Goal: Information Seeking & Learning: Learn about a topic

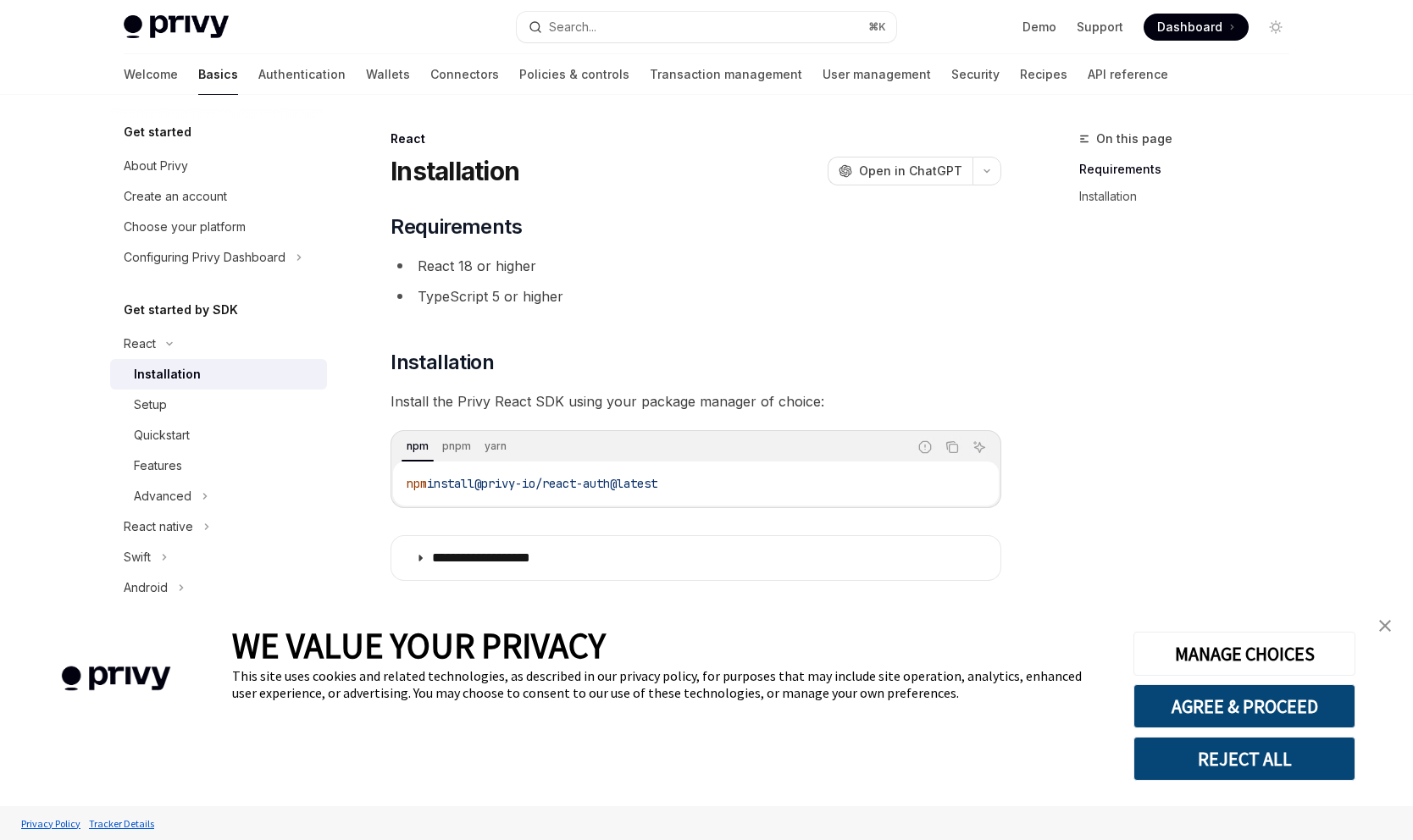
scroll to position [14, 0]
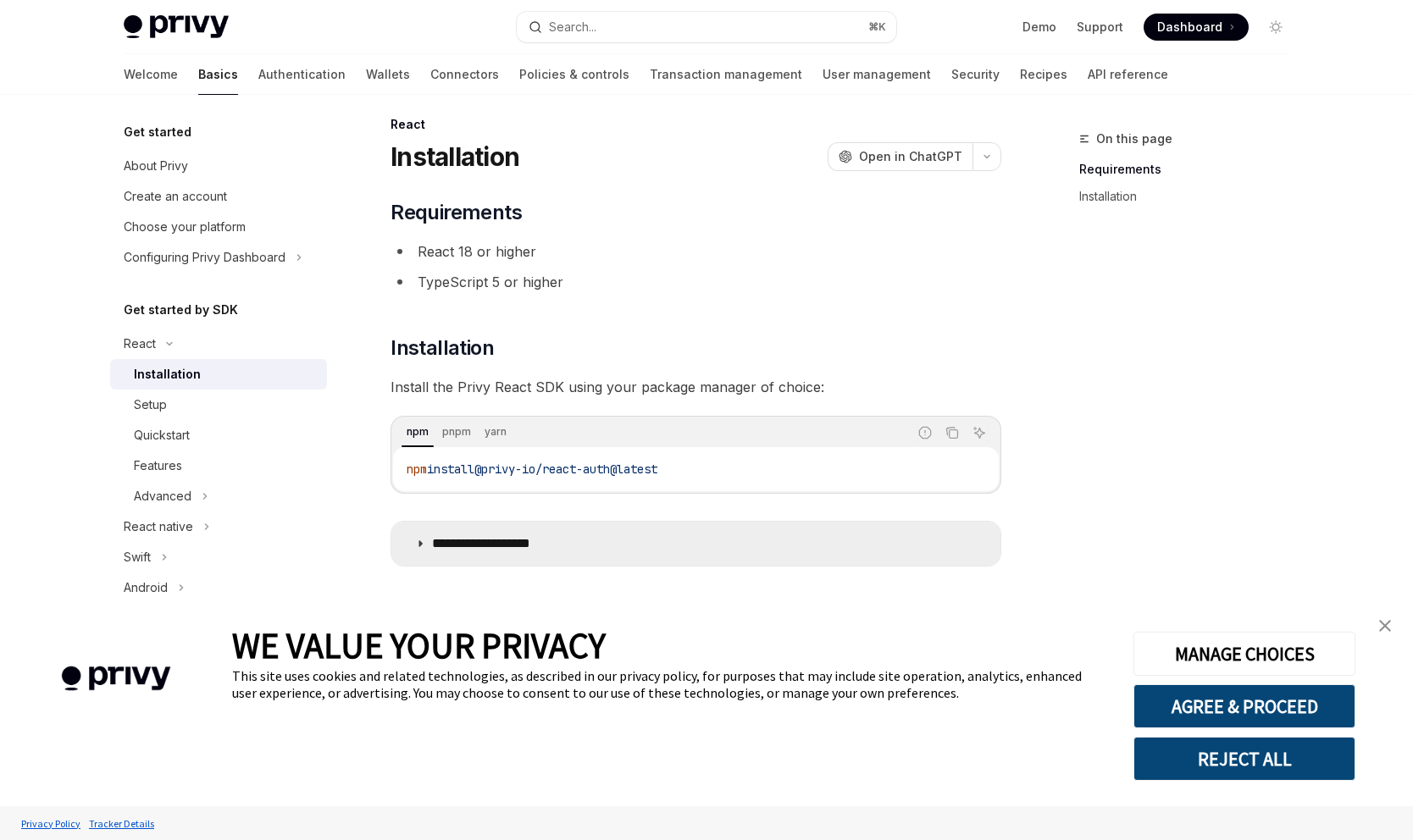
click at [457, 540] on p "**********" at bounding box center [502, 544] width 139 height 17
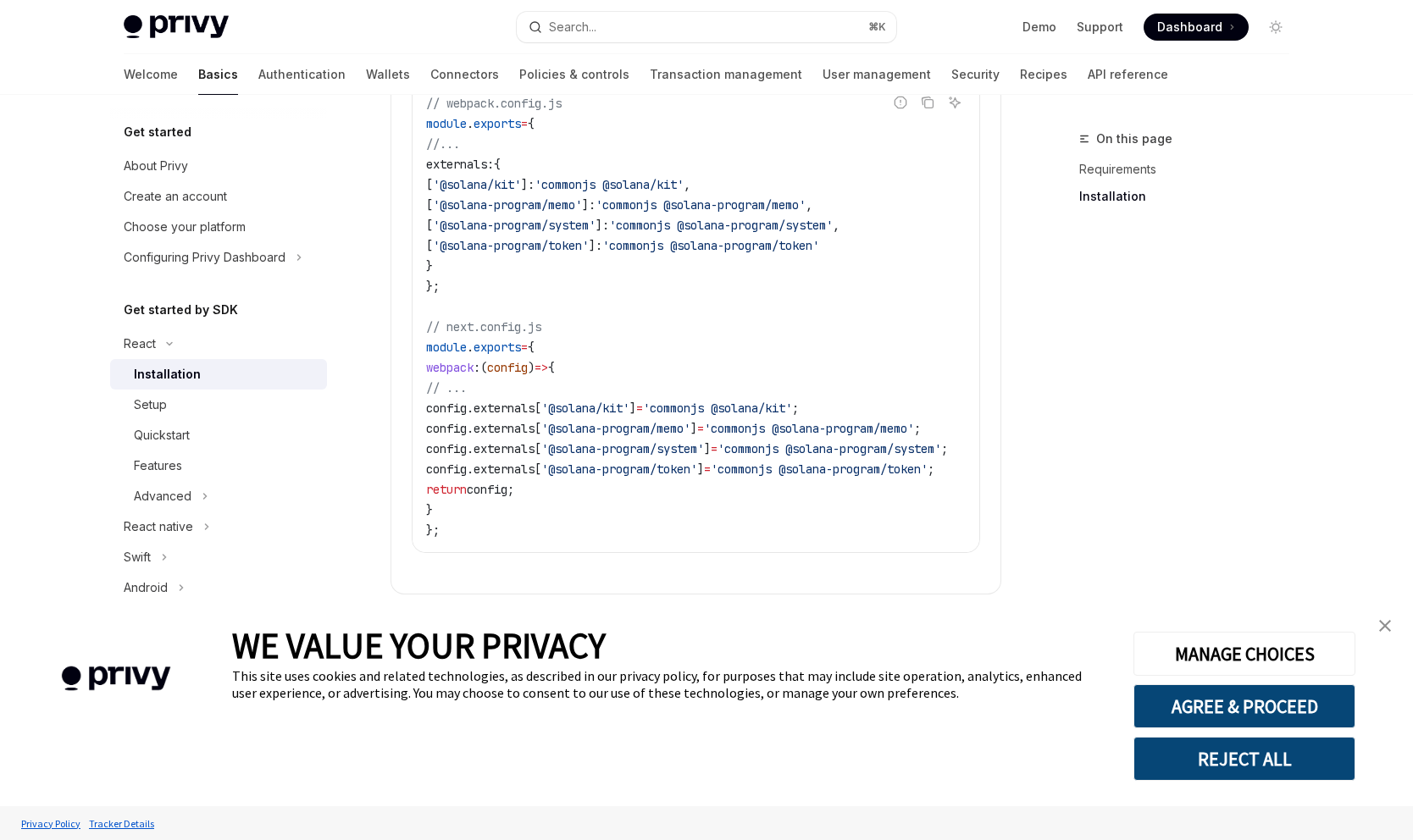
scroll to position [803, 0]
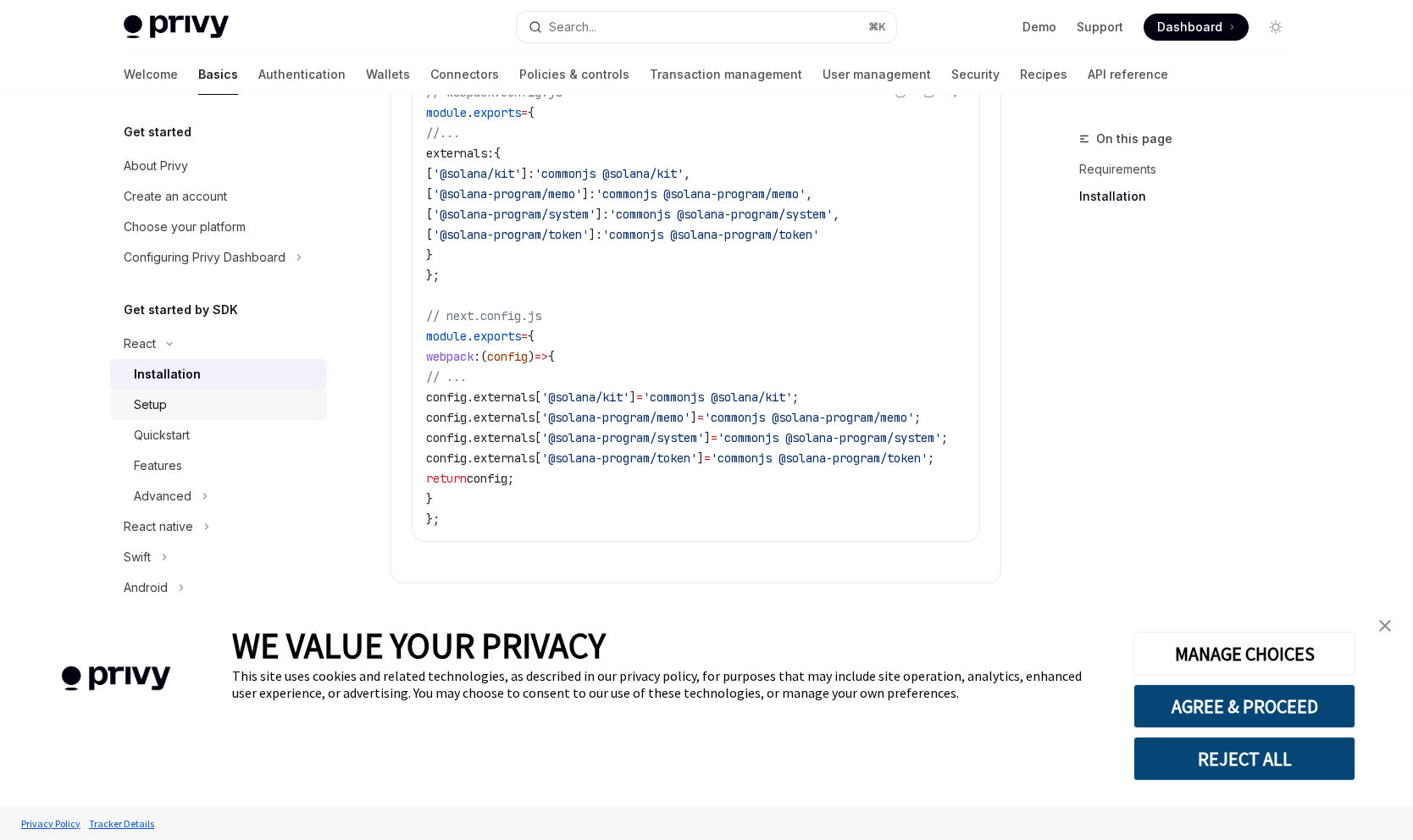
click at [177, 402] on div "Setup" at bounding box center [225, 405] width 183 height 20
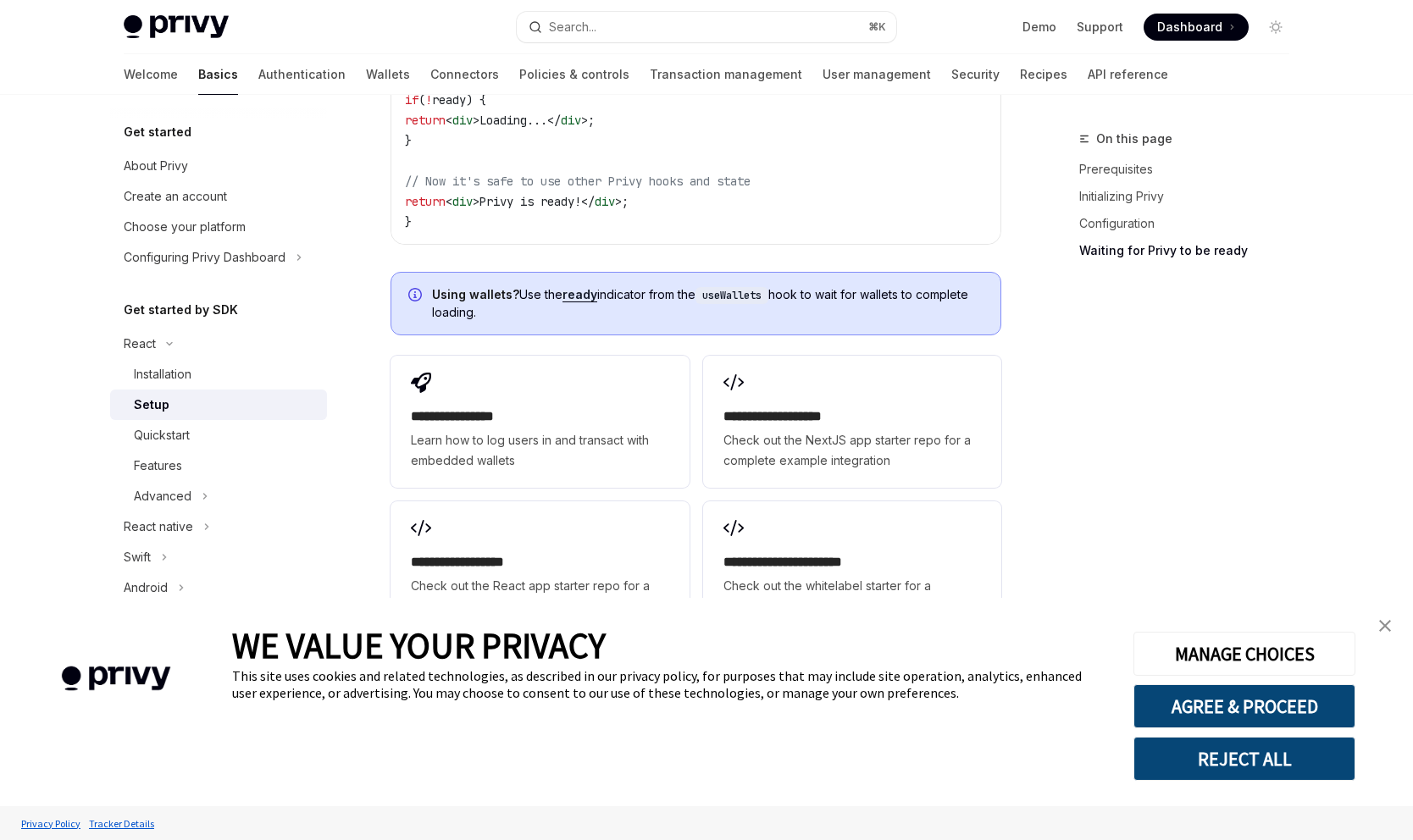
scroll to position [2097, 0]
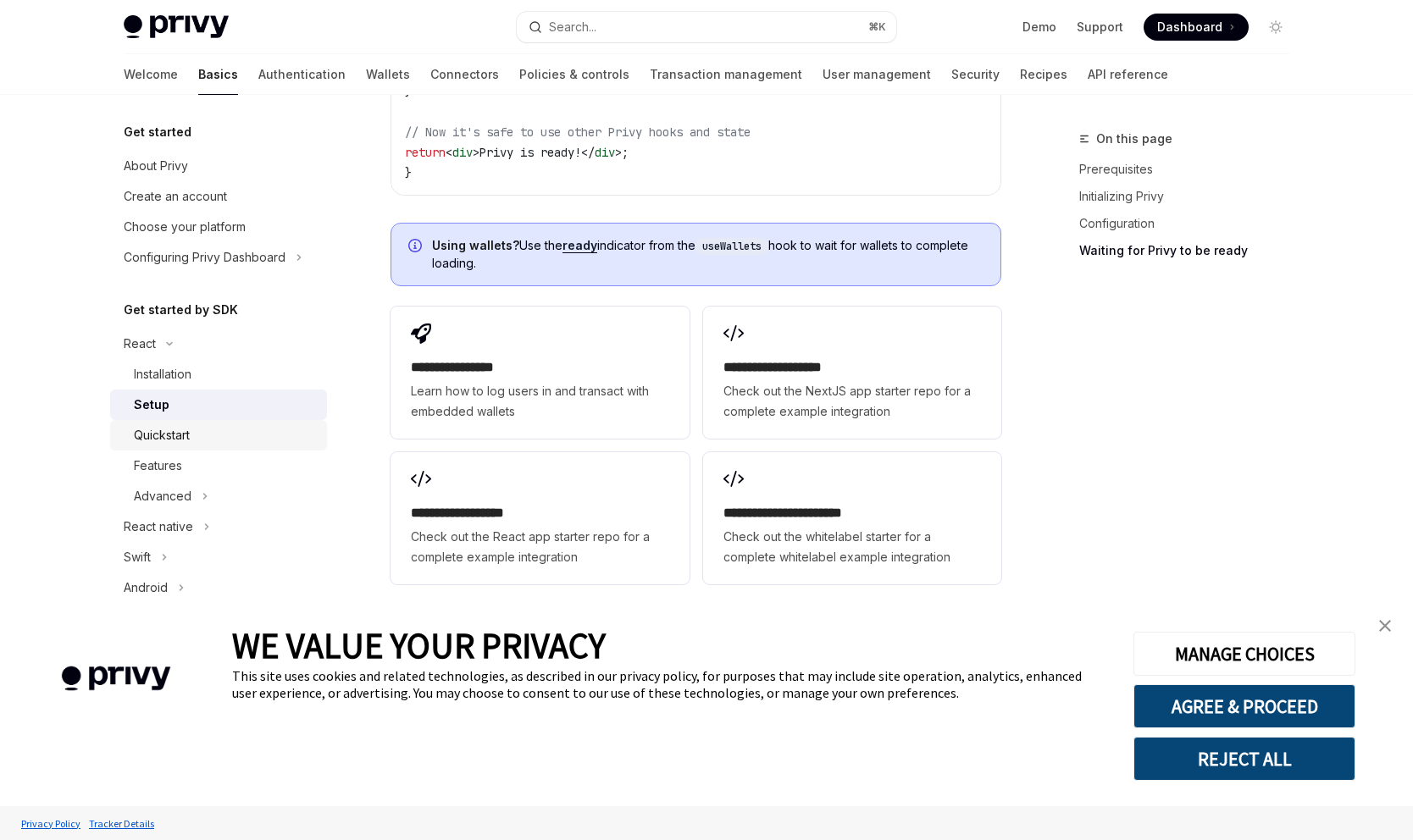
click at [154, 428] on div "Quickstart" at bounding box center [161, 434] width 56 height 20
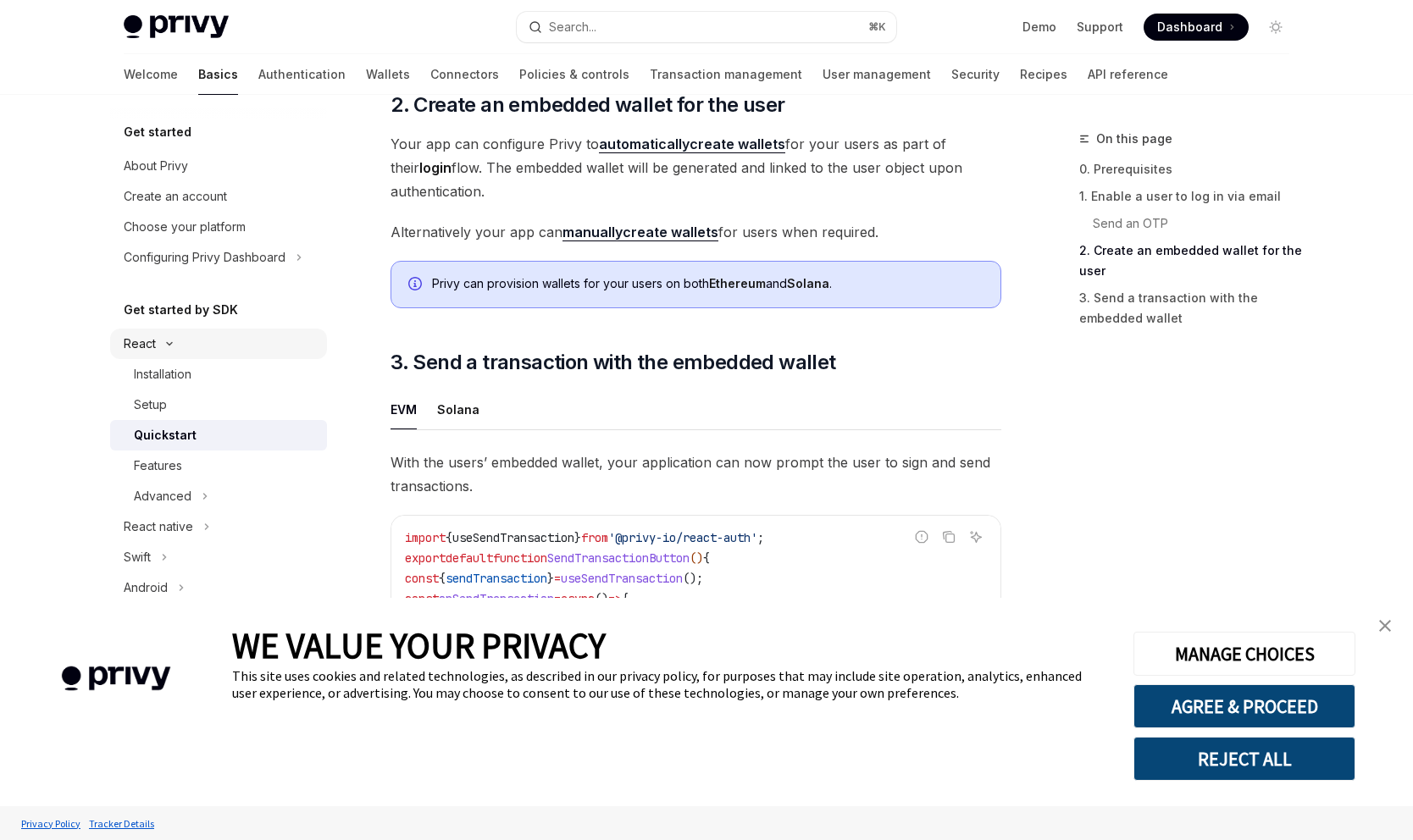
scroll to position [1214, 0]
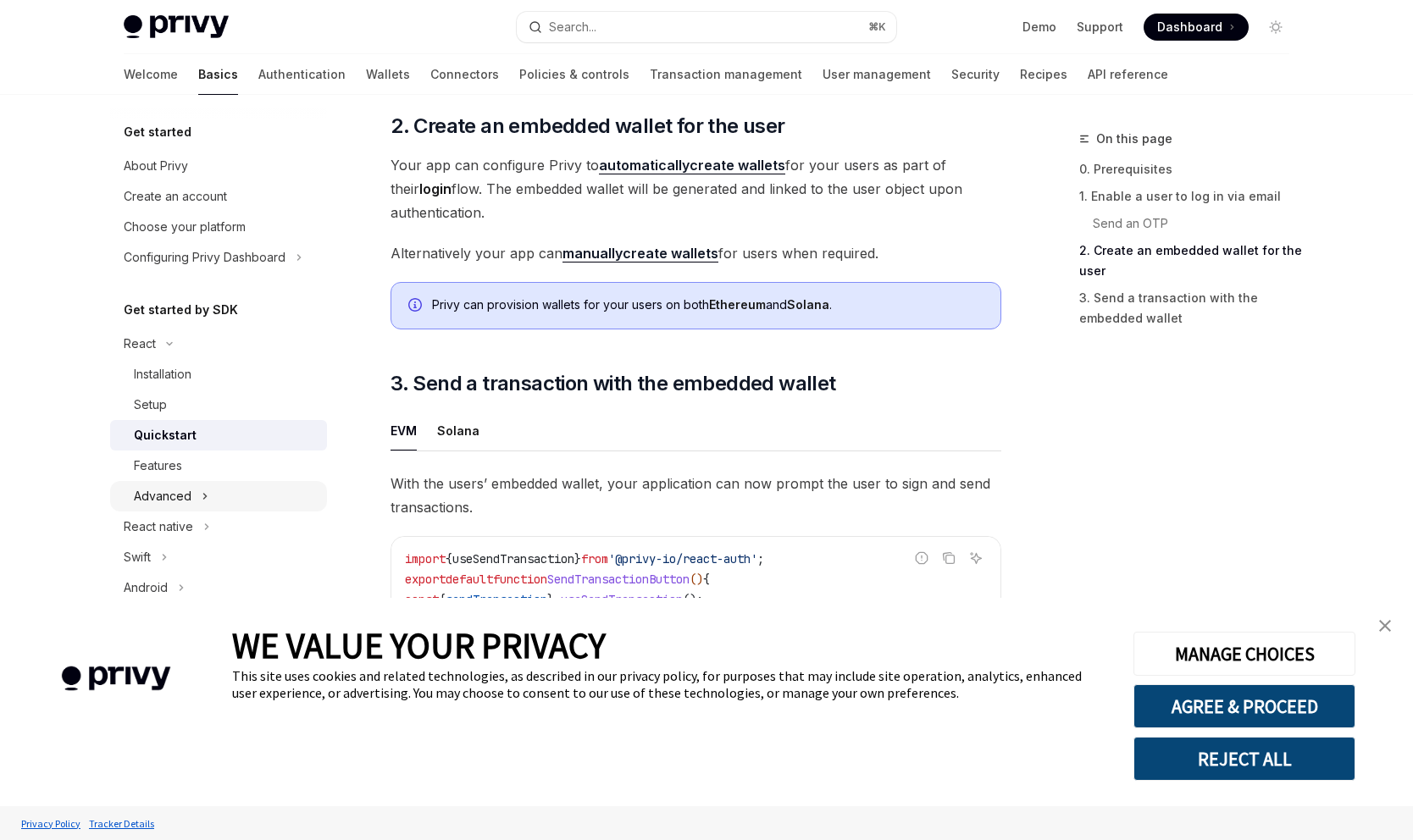
click at [209, 498] on button "Advanced" at bounding box center [219, 497] width 217 height 31
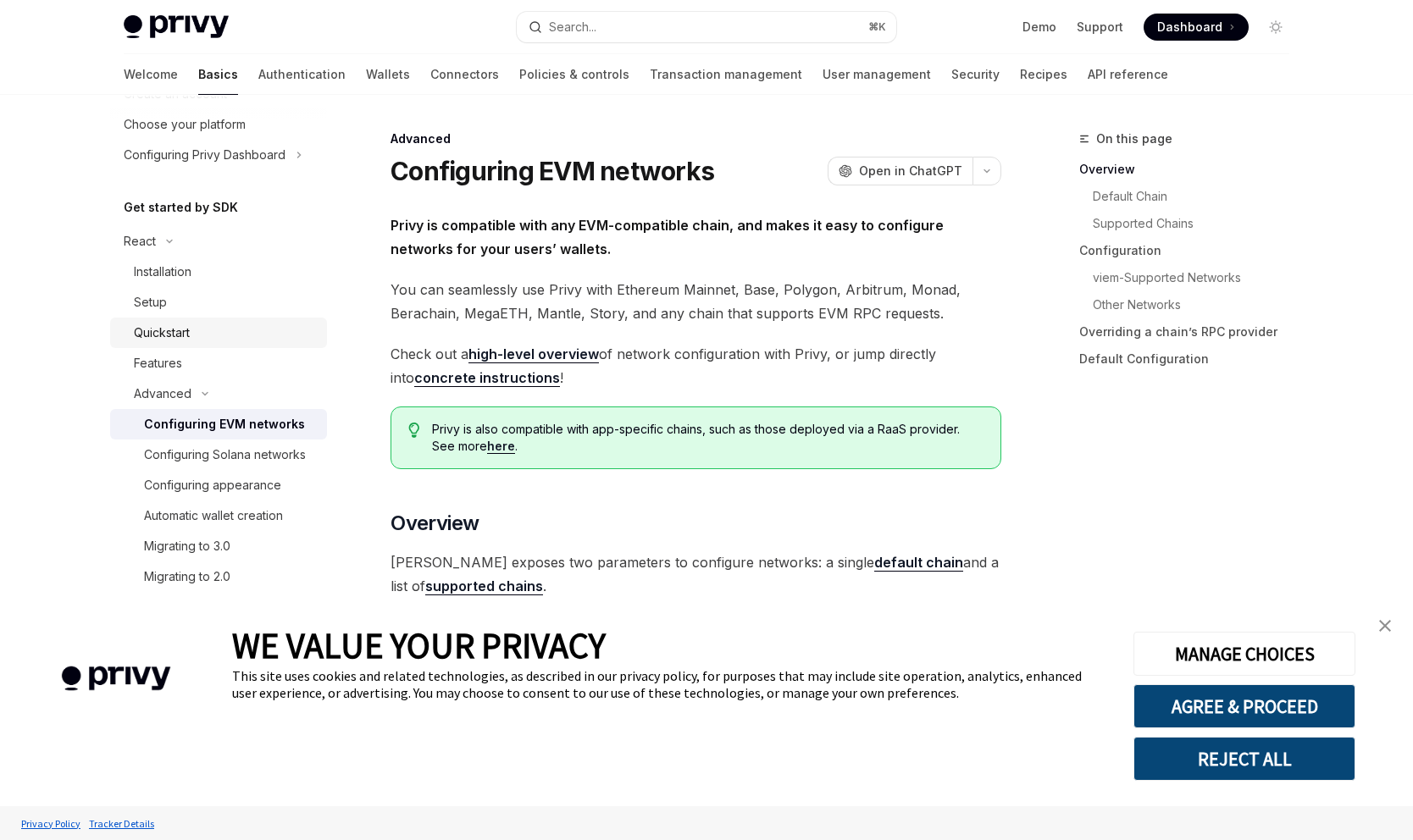
scroll to position [149, 0]
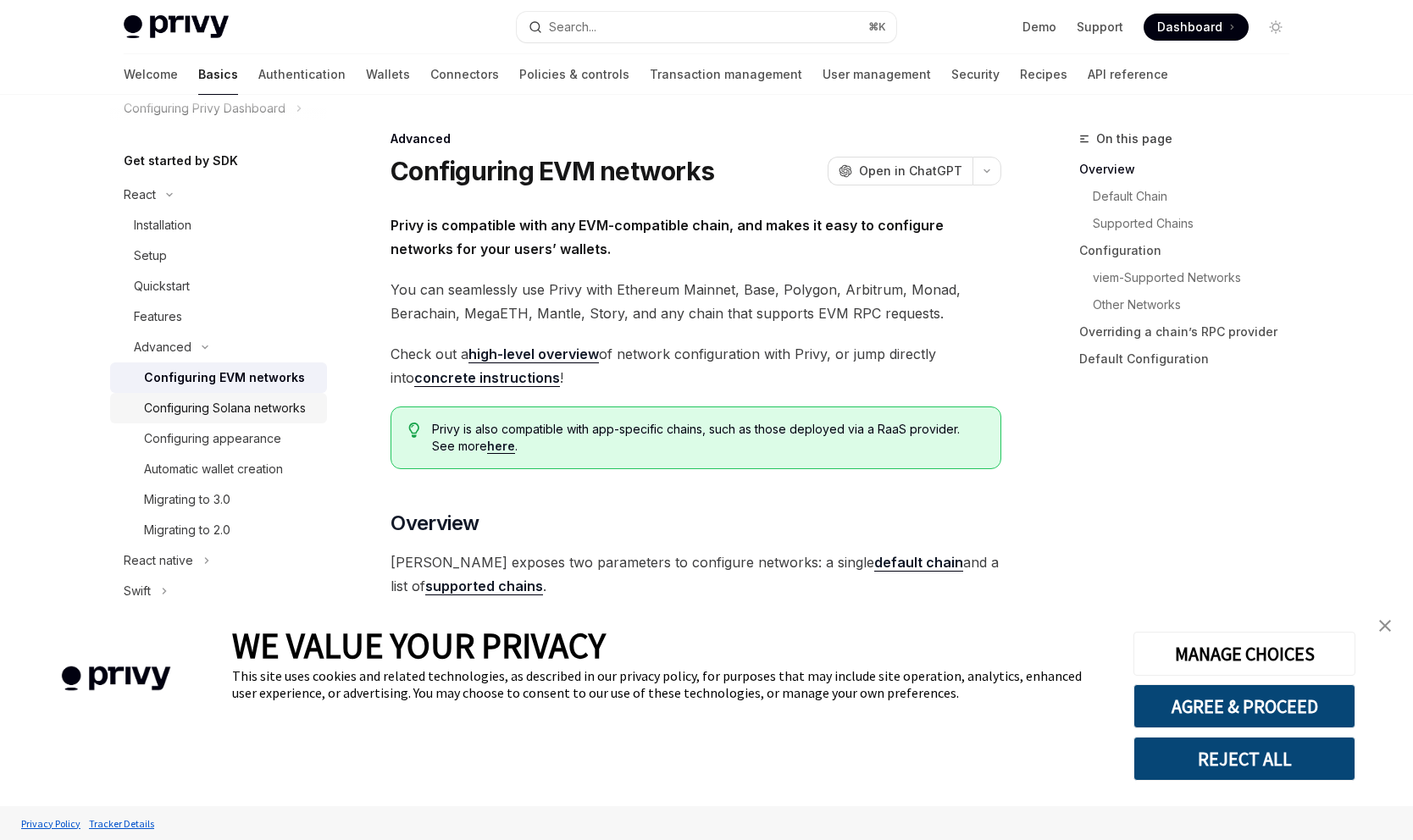
click at [236, 418] on div "Configuring Solana networks" at bounding box center [225, 408] width 161 height 20
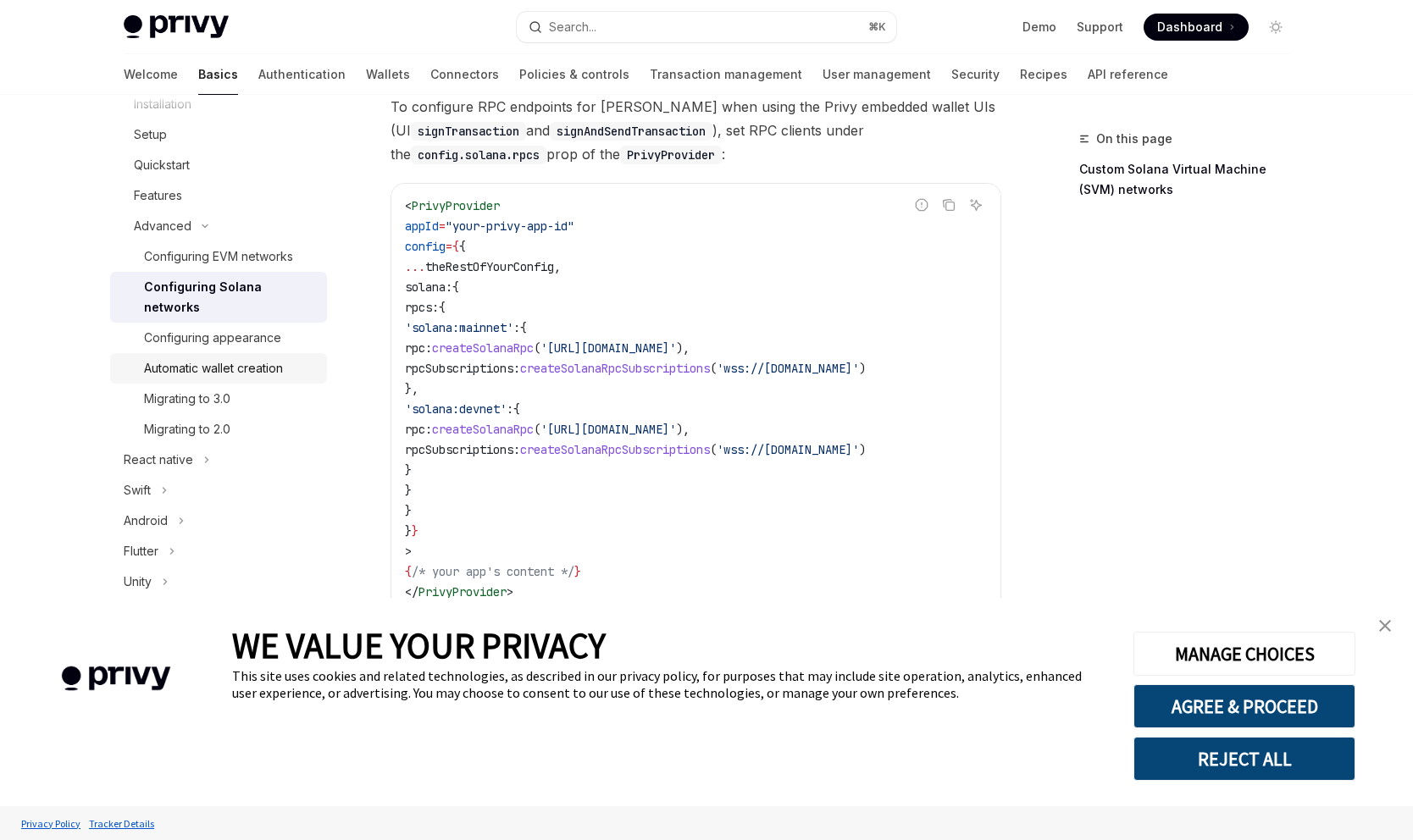
scroll to position [279, 0]
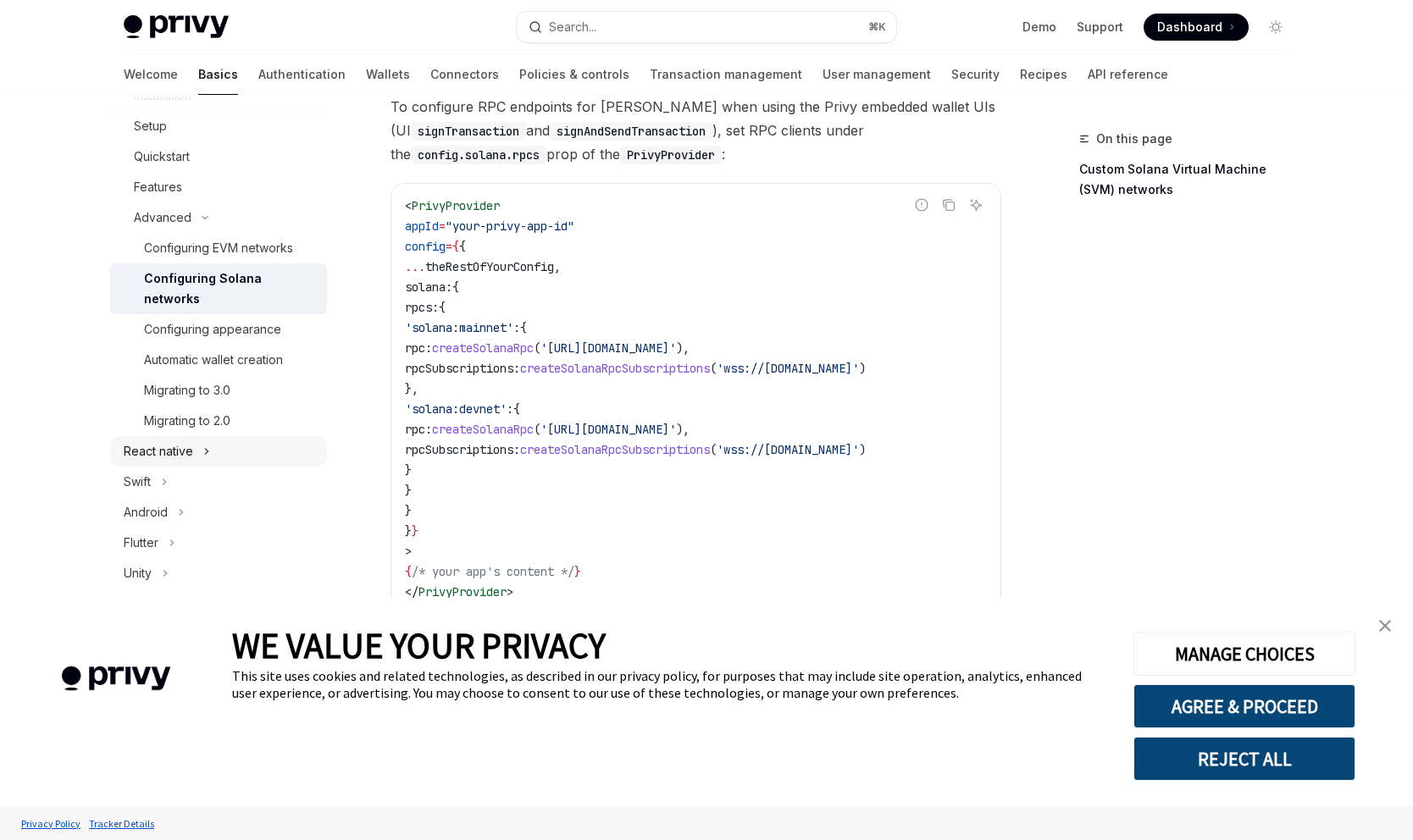
click at [183, 449] on div "React native" at bounding box center [159, 451] width 69 height 20
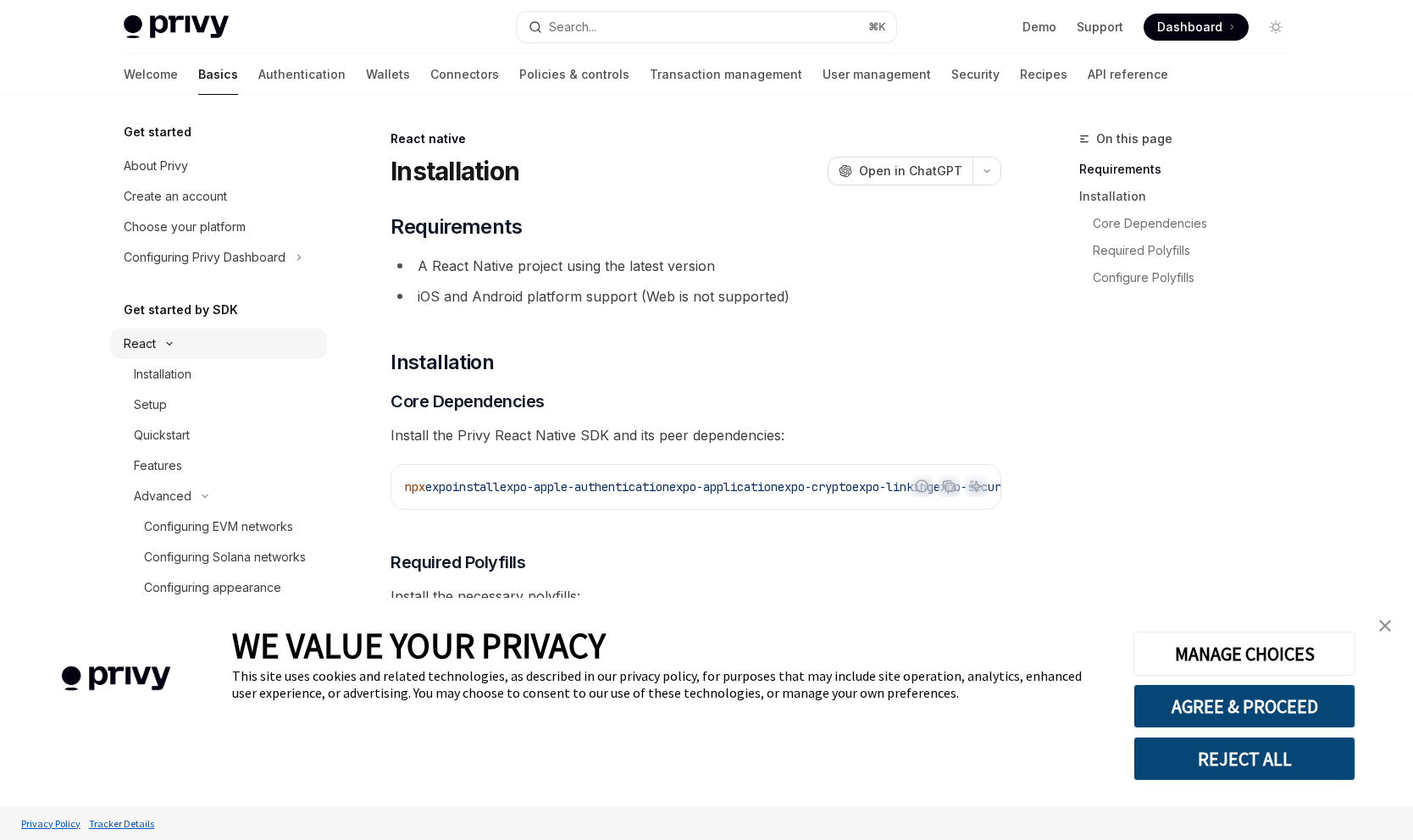
click at [169, 342] on icon "Toggle React section" at bounding box center [169, 343] width 20 height 7
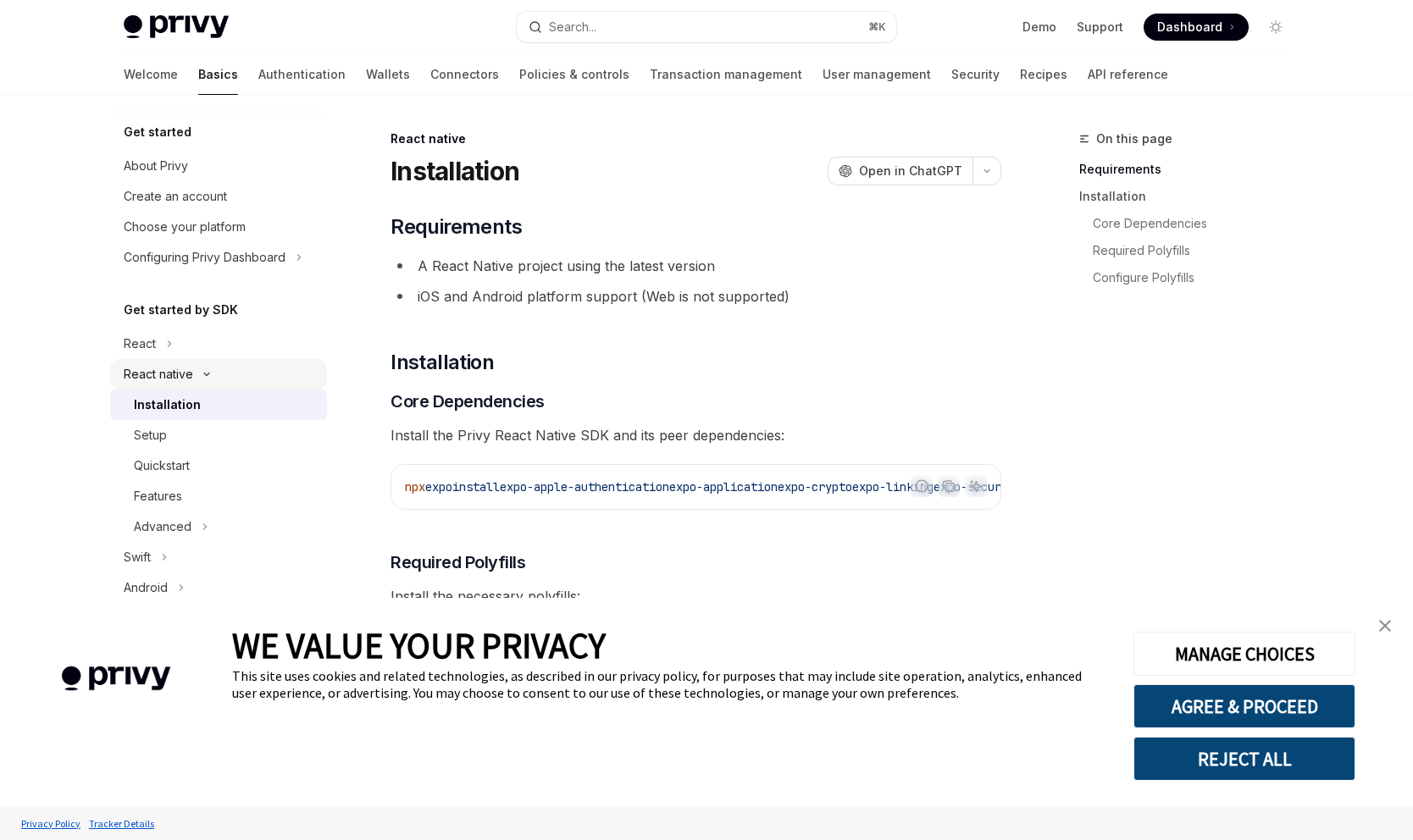
click at [175, 369] on div "React native" at bounding box center [159, 374] width 69 height 20
click at [169, 337] on icon "Toggle React section" at bounding box center [169, 343] width 7 height 20
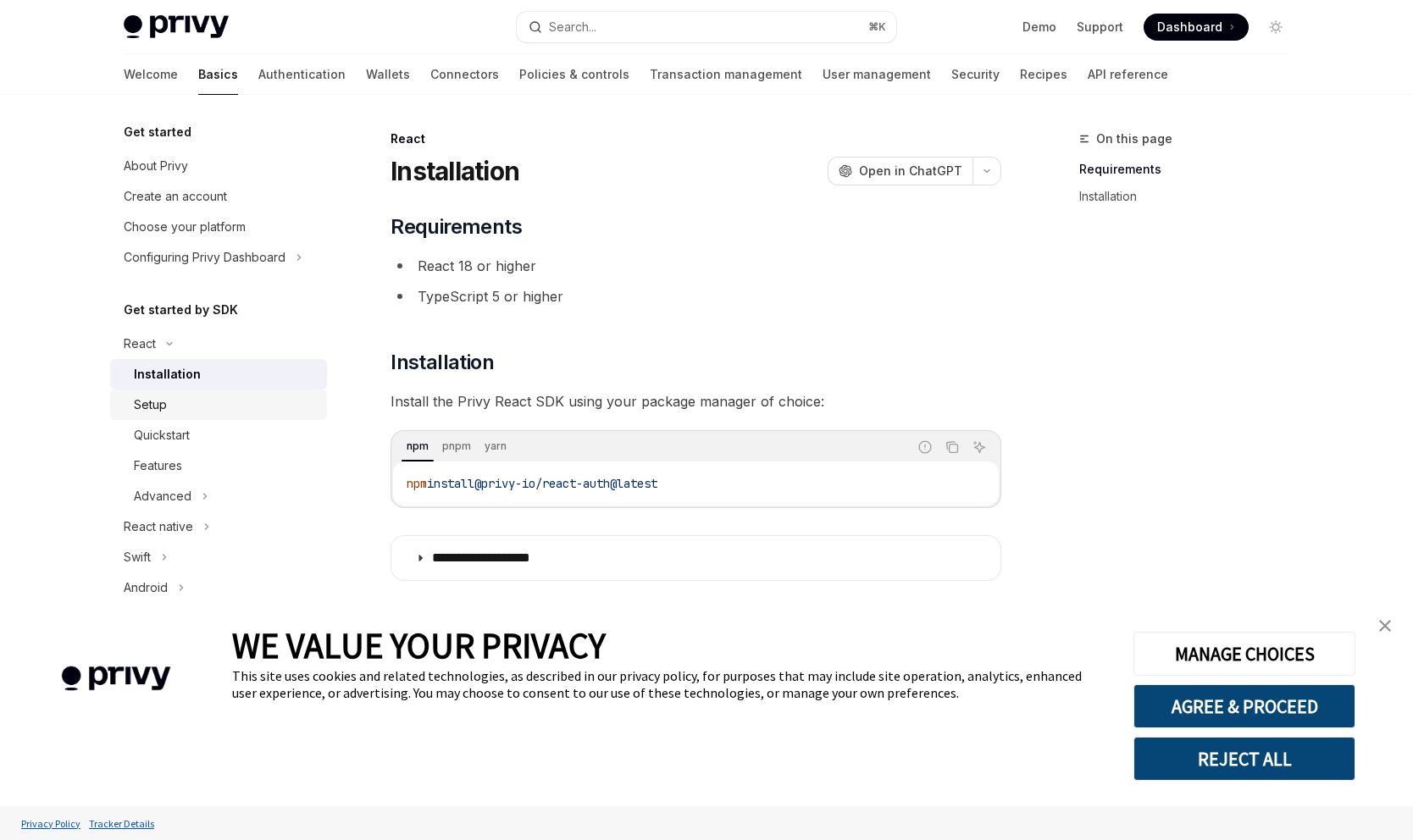
click at [165, 399] on div "Setup" at bounding box center [150, 405] width 33 height 20
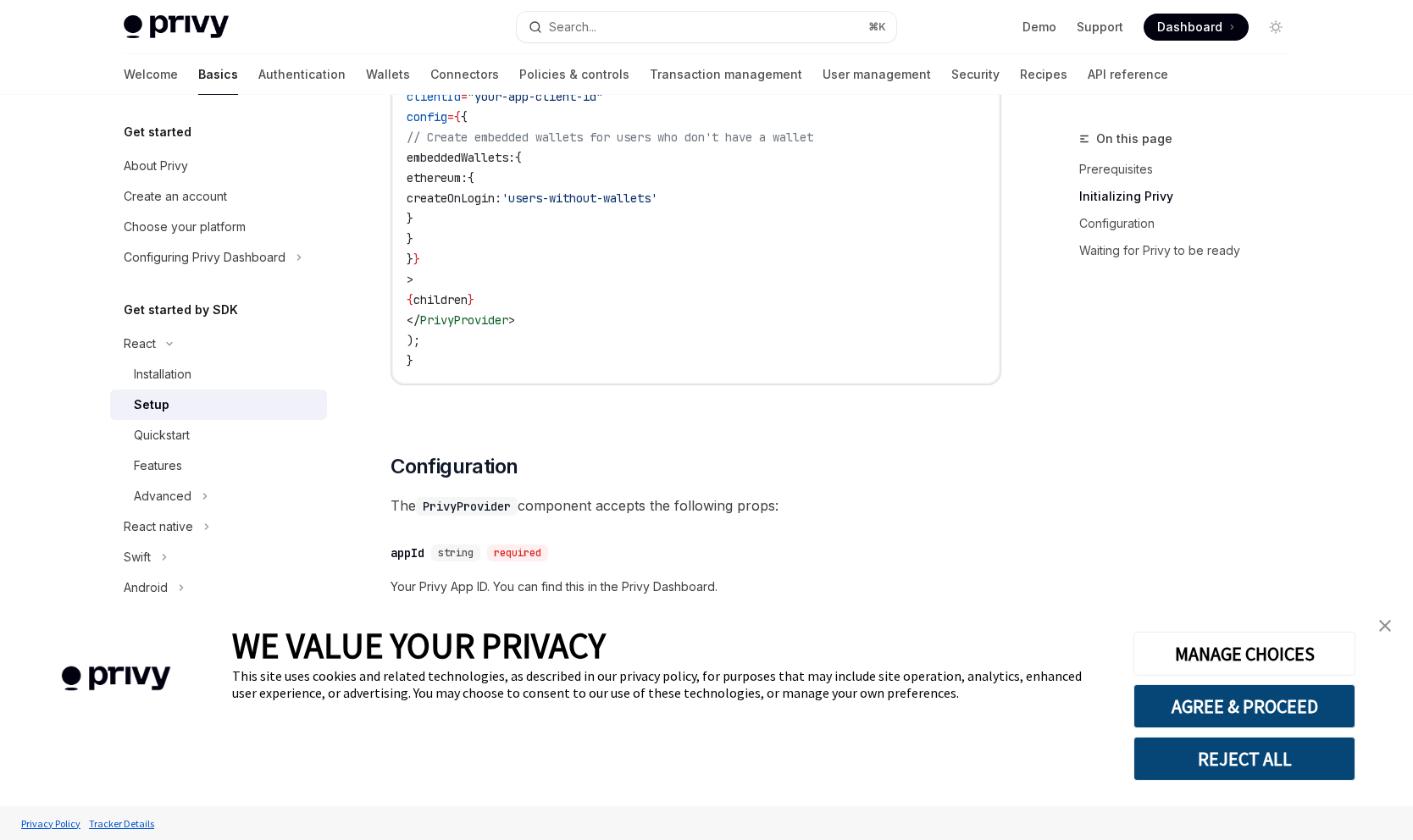
scroll to position [1016, 0]
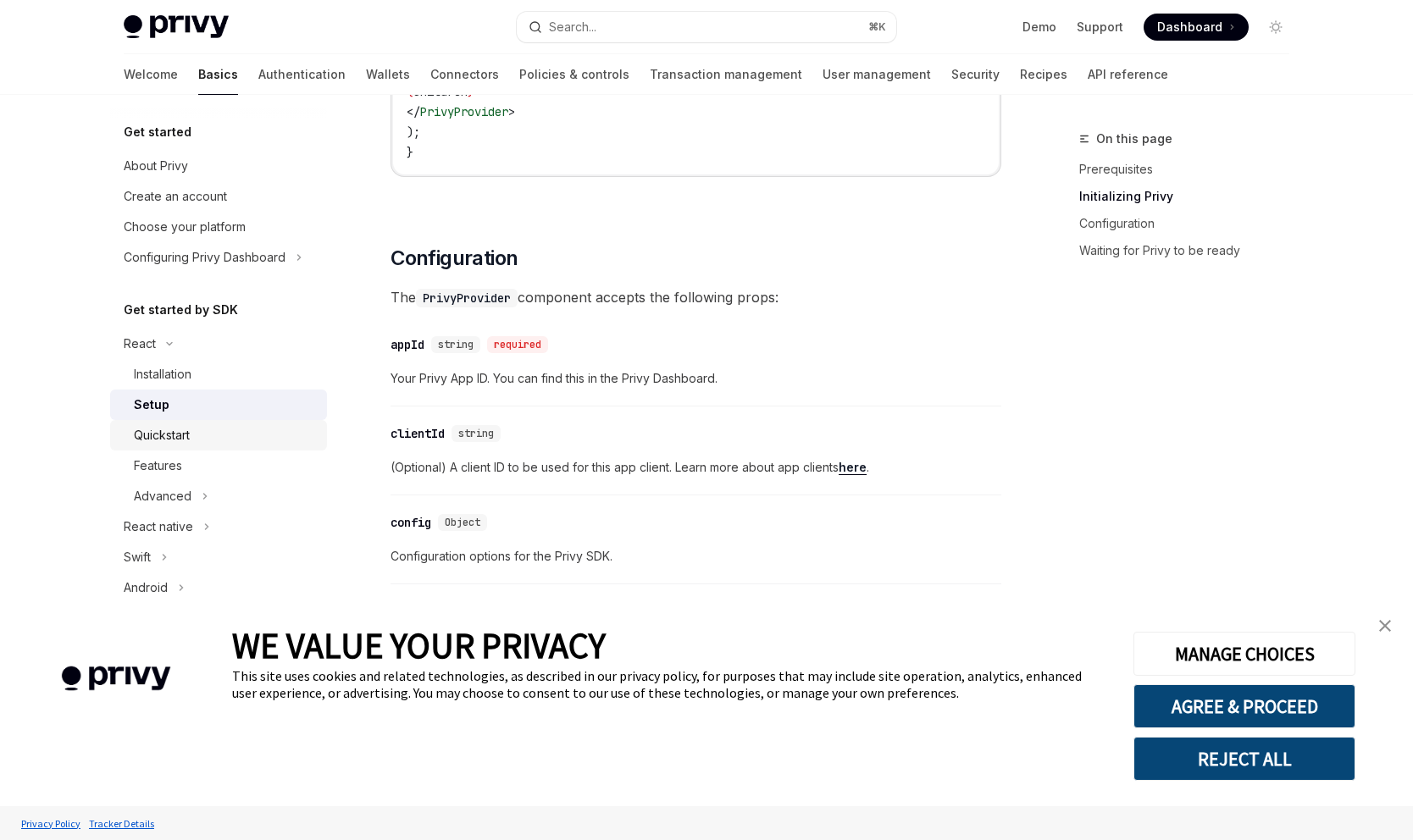
click at [161, 431] on div "Quickstart" at bounding box center [161, 434] width 56 height 20
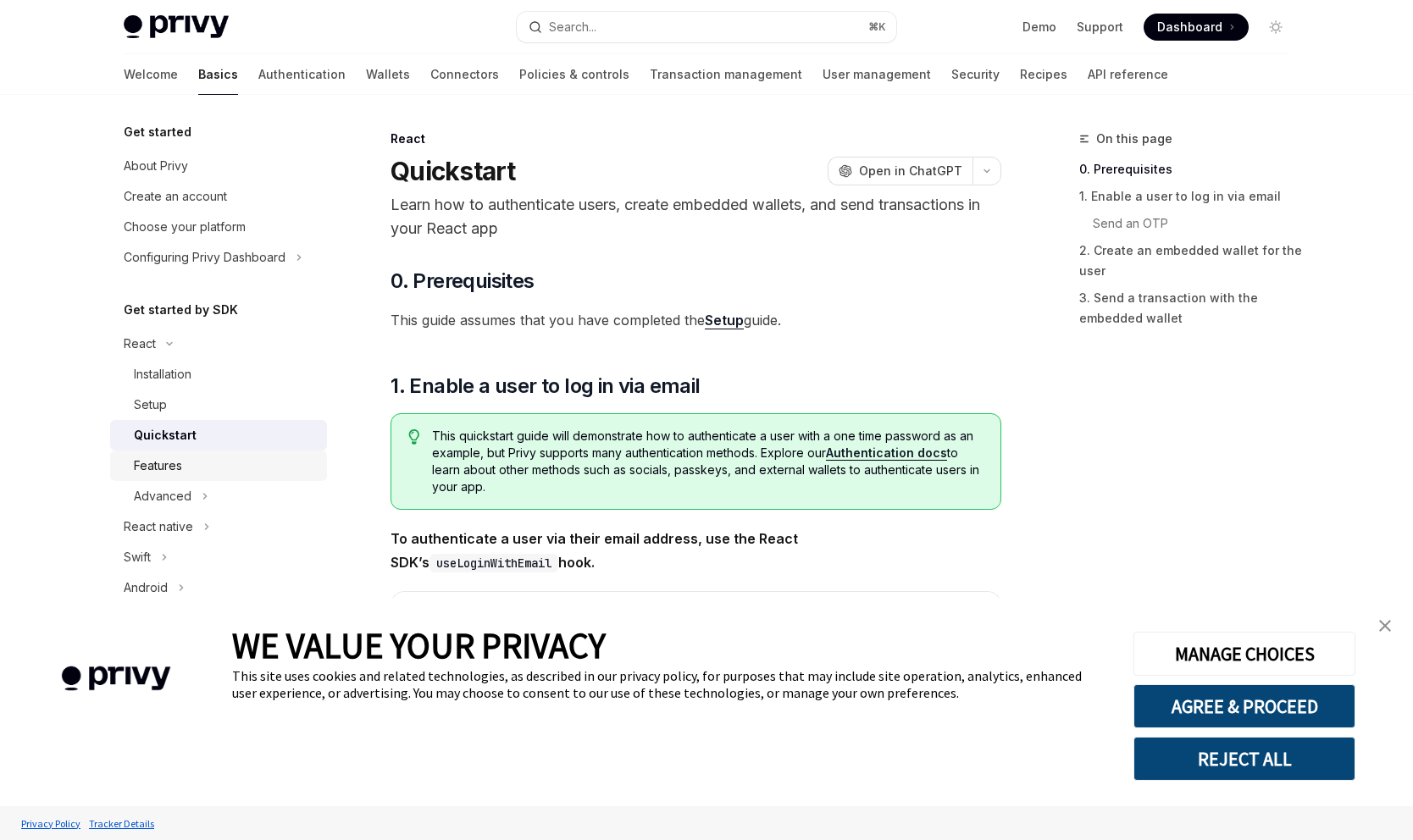
click at [161, 461] on div "Features" at bounding box center [158, 465] width 48 height 20
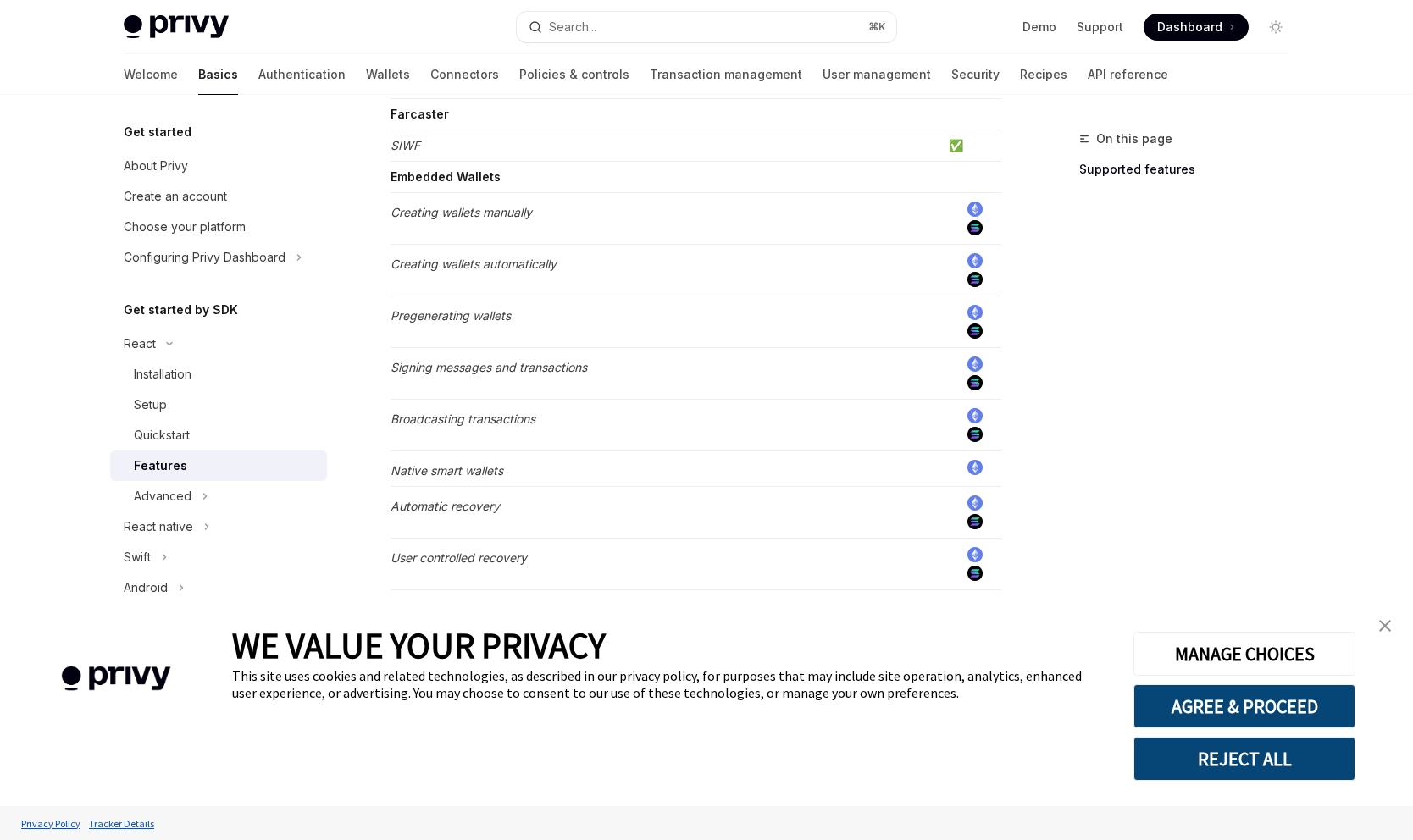
scroll to position [394, 0]
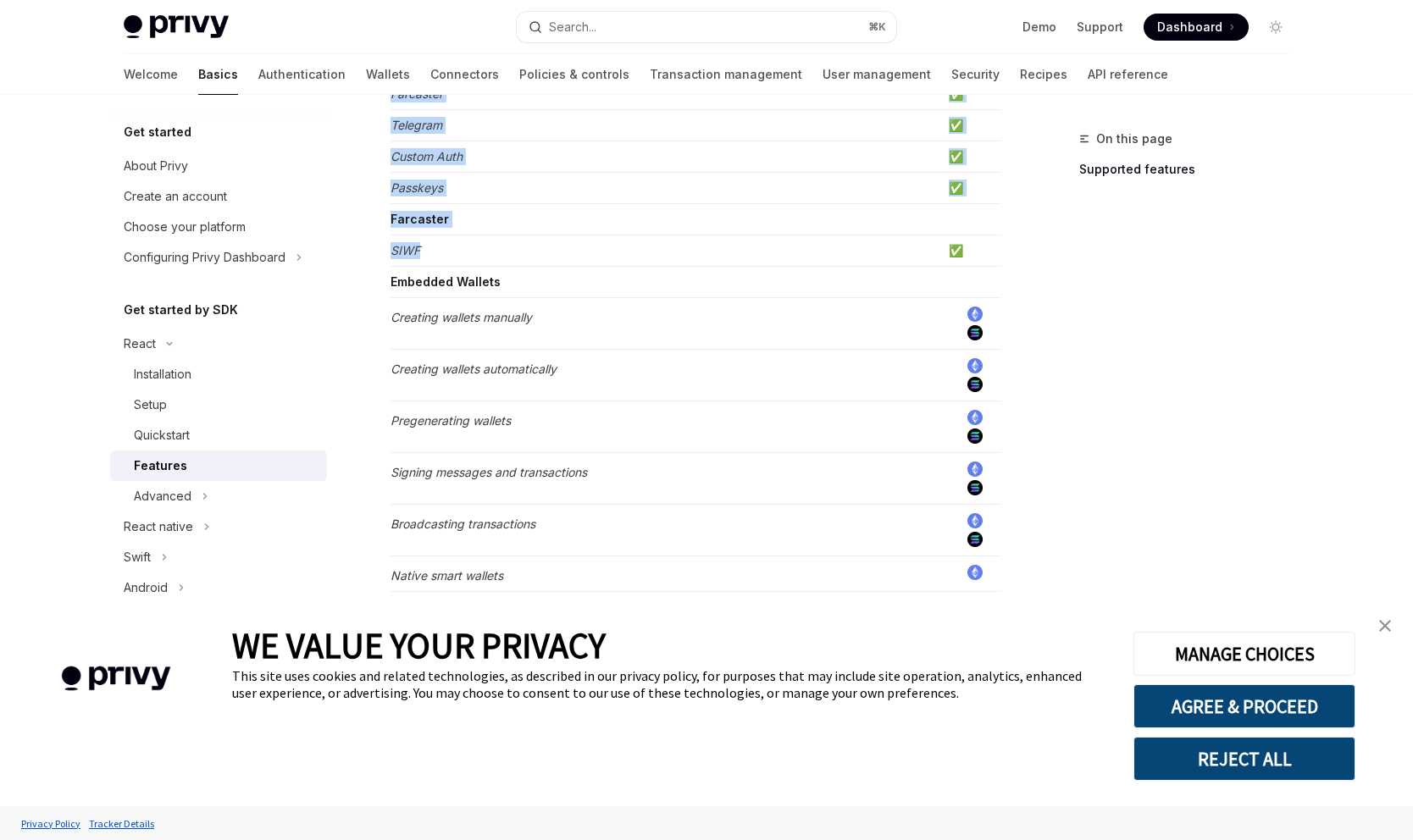
drag, startPoint x: 431, startPoint y: 246, endPoint x: 388, endPoint y: 246, distance: 43.0
click at [388, 246] on div "React Features OpenAI Open in ChatGPT Learn about the features supported by the…" at bounding box center [536, 740] width 935 height 2011
click at [461, 254] on td "SIWF" at bounding box center [666, 251] width 552 height 32
drag, startPoint x: 424, startPoint y: 254, endPoint x: 389, endPoint y: 257, distance: 35.1
click at [389, 257] on div "React Features OpenAI Open in ChatGPT Learn about the features supported by the…" at bounding box center [536, 740] width 935 height 2011
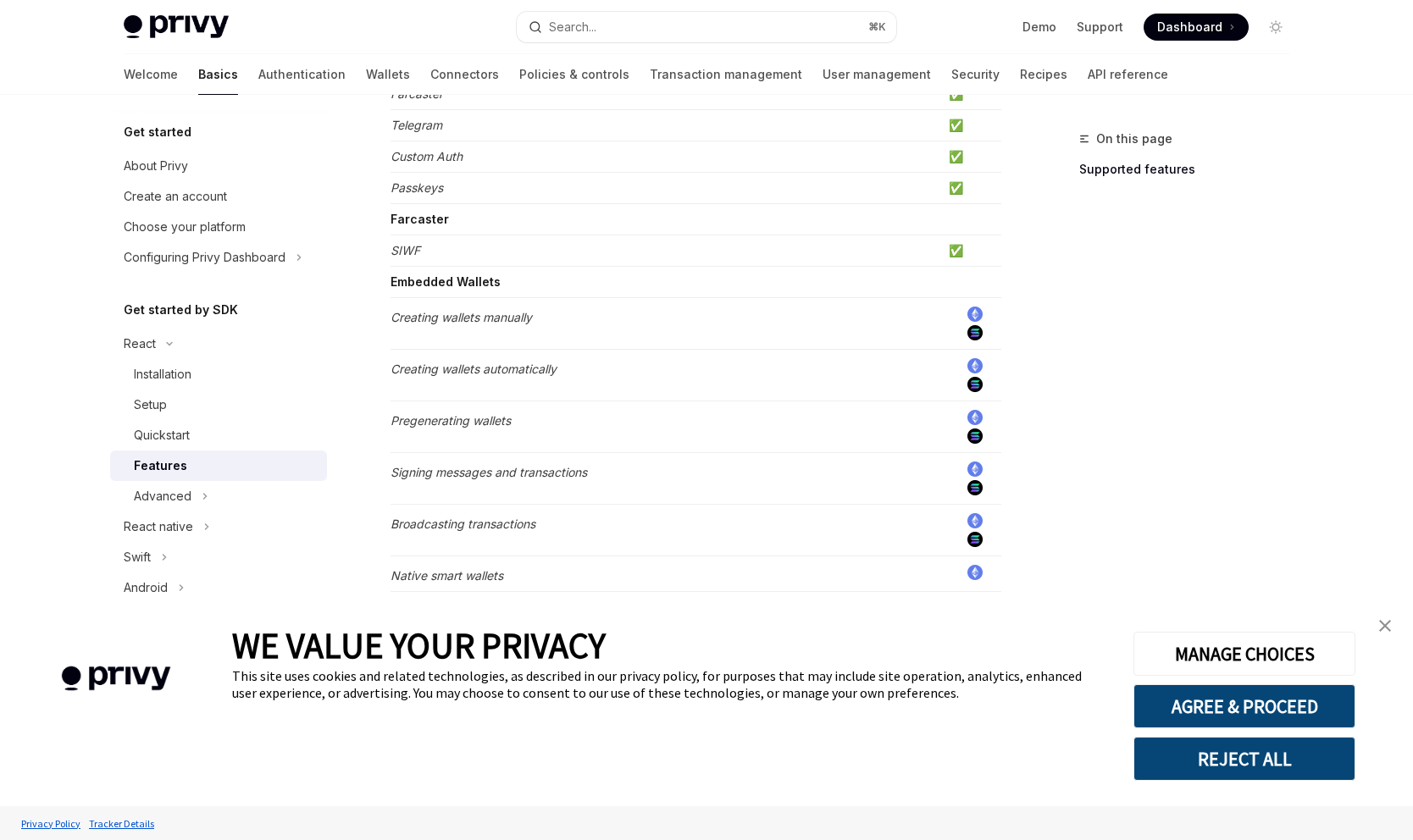
click at [393, 239] on td "SIWF" at bounding box center [666, 251] width 552 height 32
drag, startPoint x: 392, startPoint y: 245, endPoint x: 438, endPoint y: 252, distance: 46.5
click at [438, 252] on td "SIWF" at bounding box center [666, 251] width 552 height 32
copy em "SIWF"
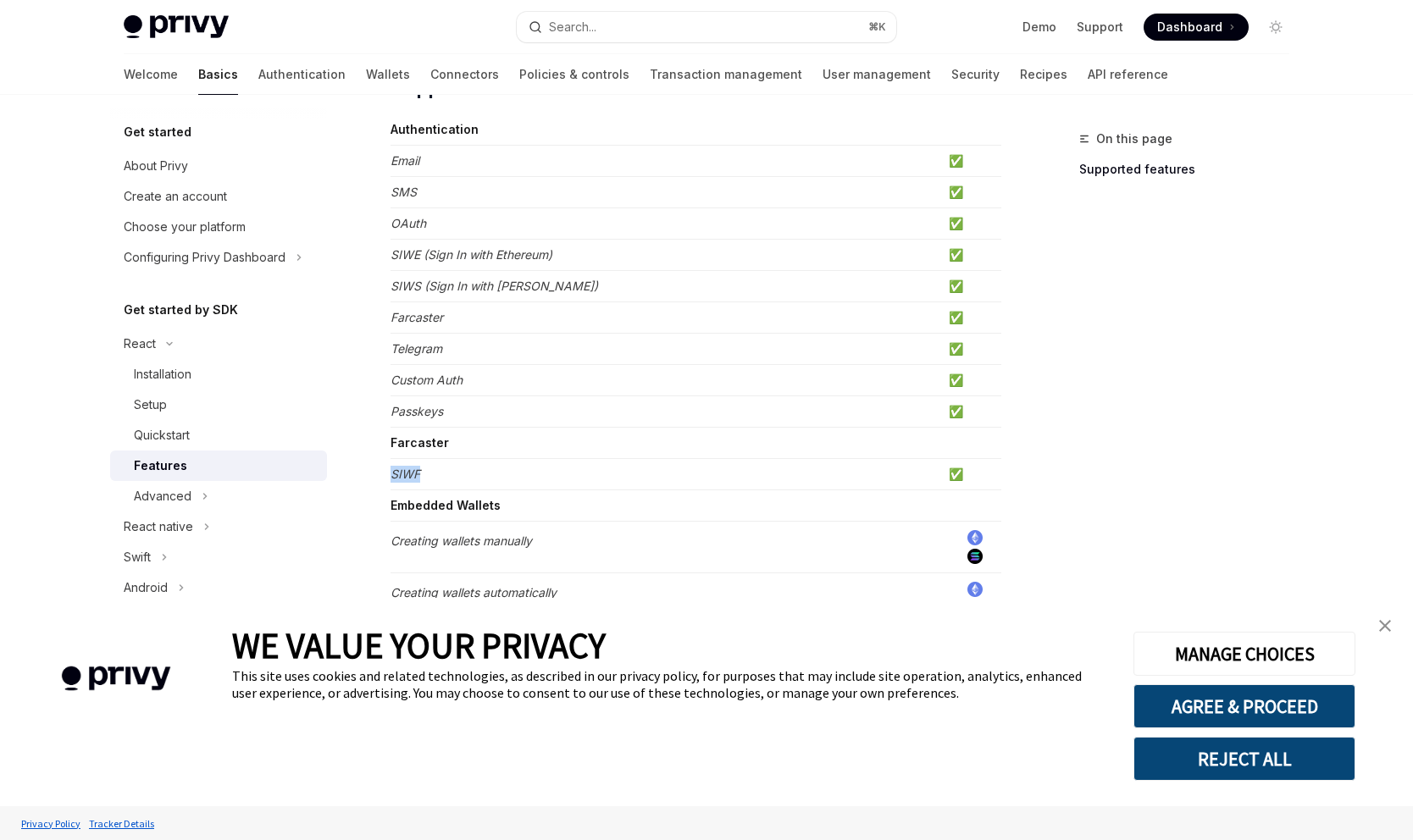
scroll to position [0, 0]
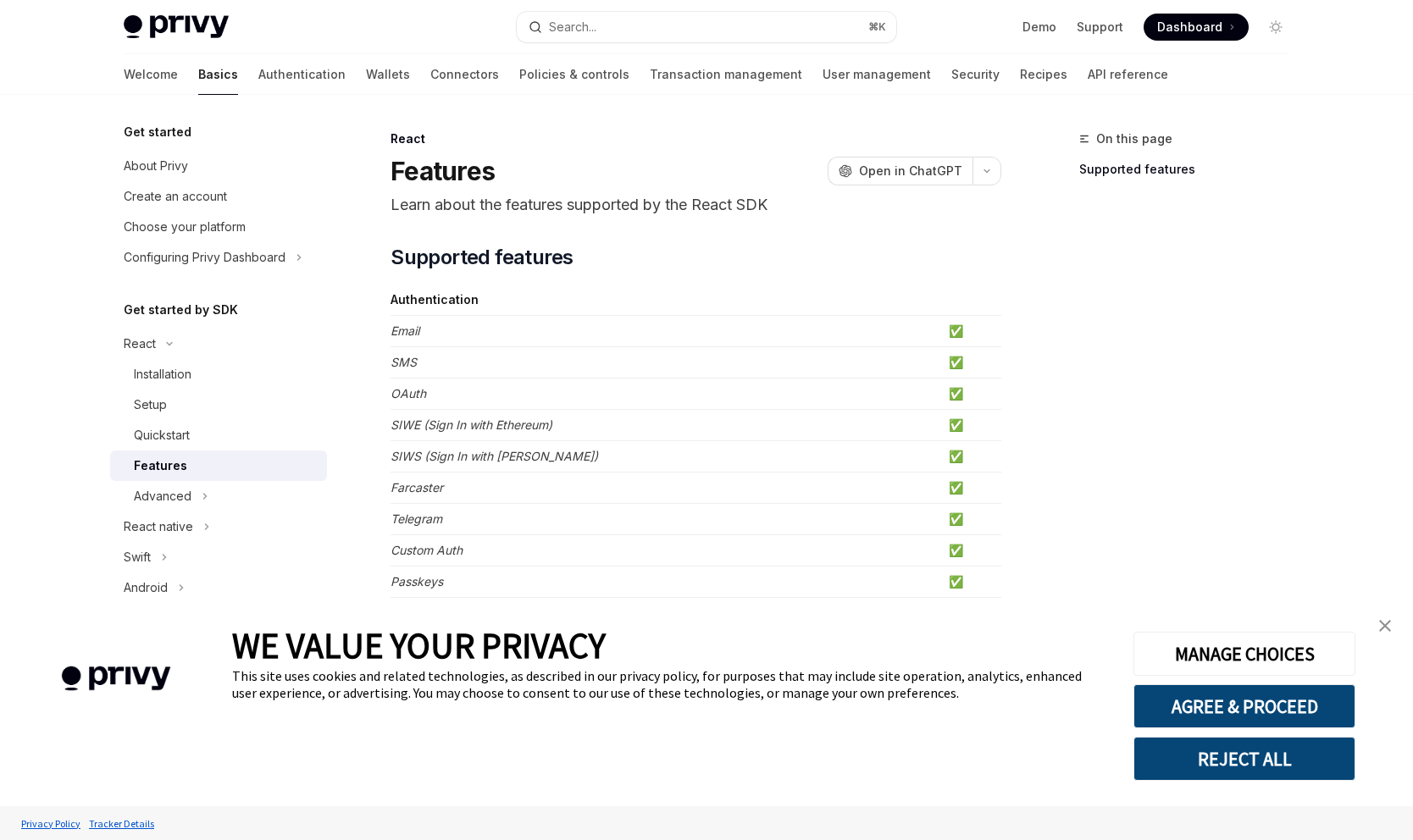
click at [179, 25] on img at bounding box center [176, 27] width 105 height 24
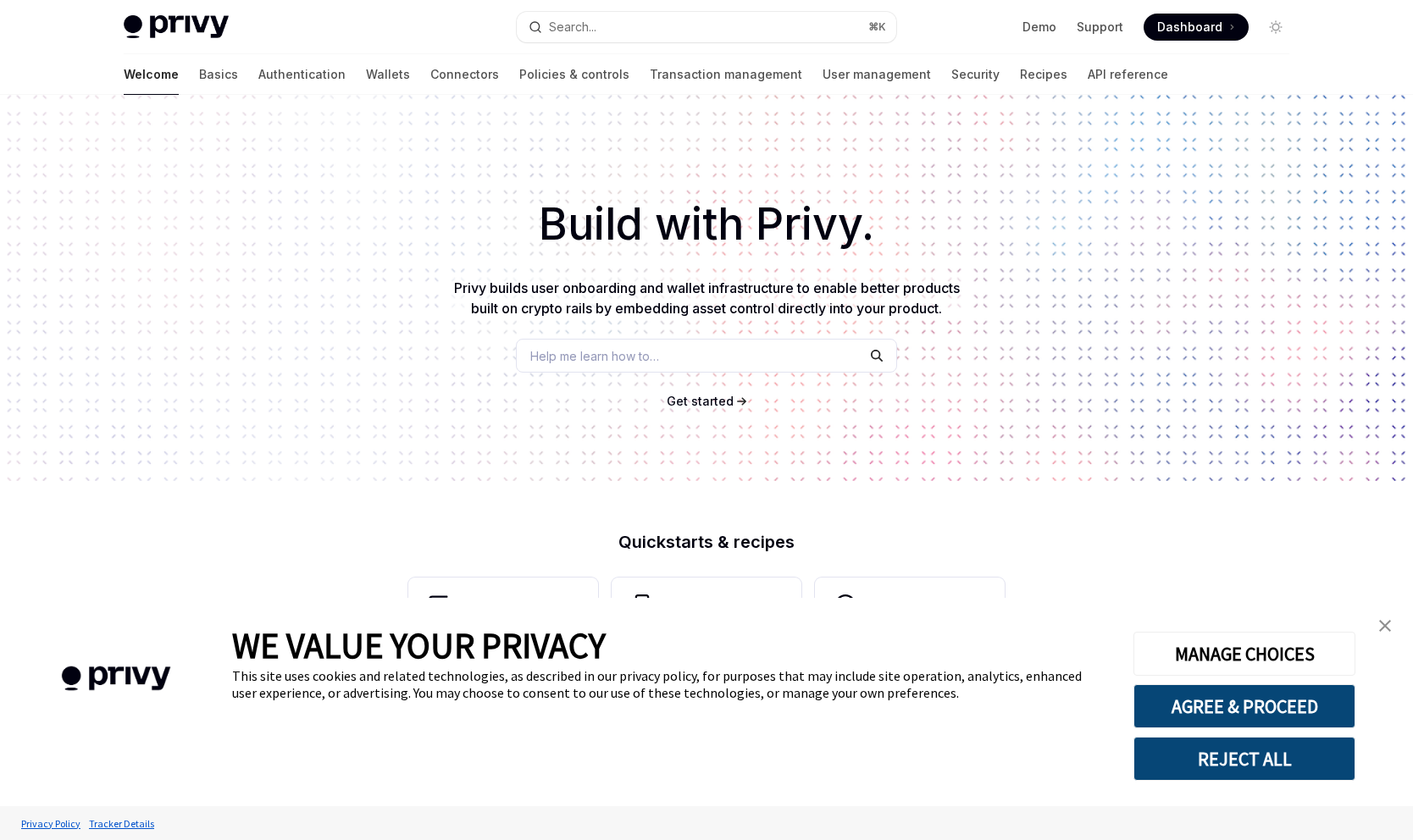
click at [1389, 635] on link "close banner" at bounding box center [1384, 626] width 34 height 34
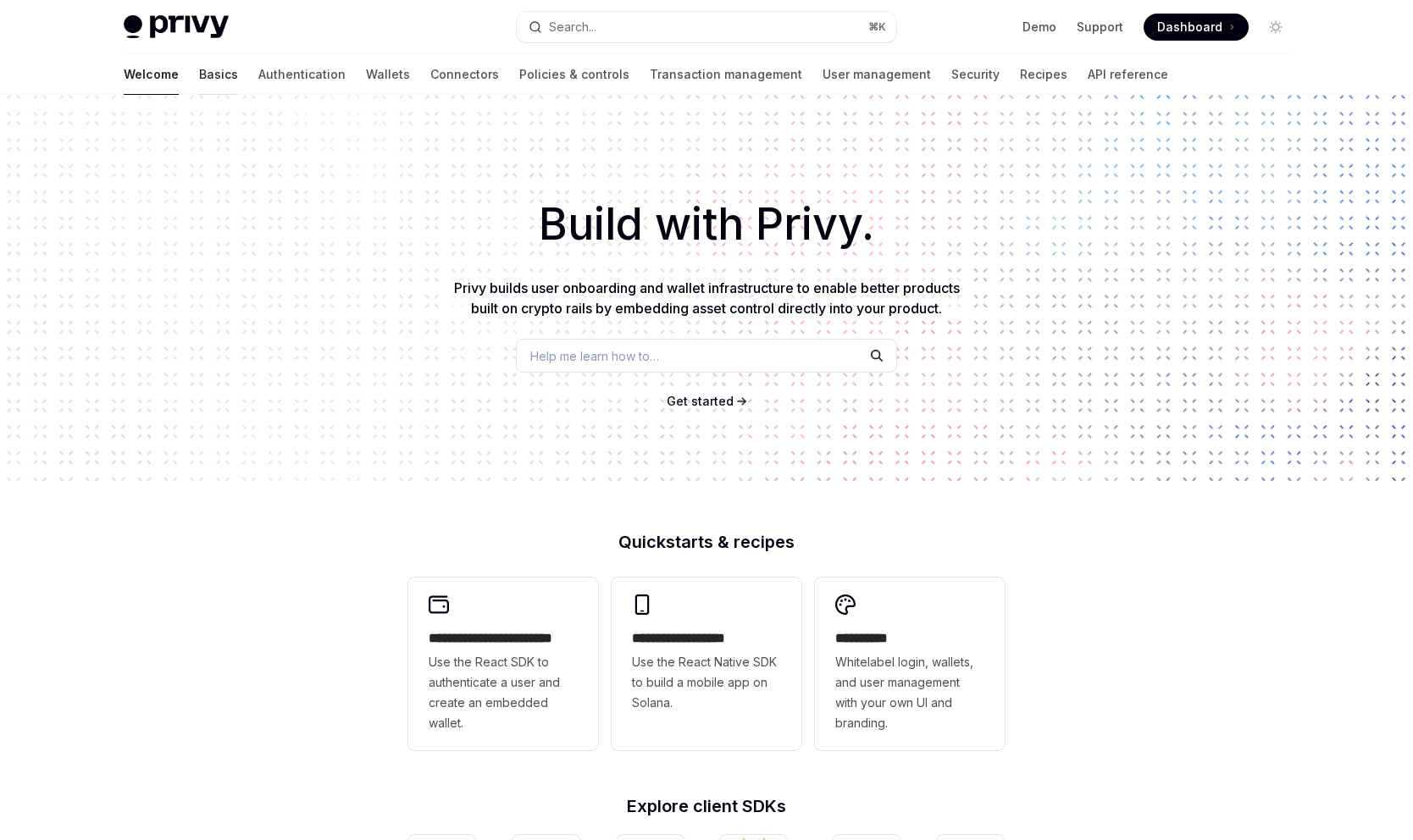
click at [199, 68] on link "Basics" at bounding box center [218, 74] width 39 height 40
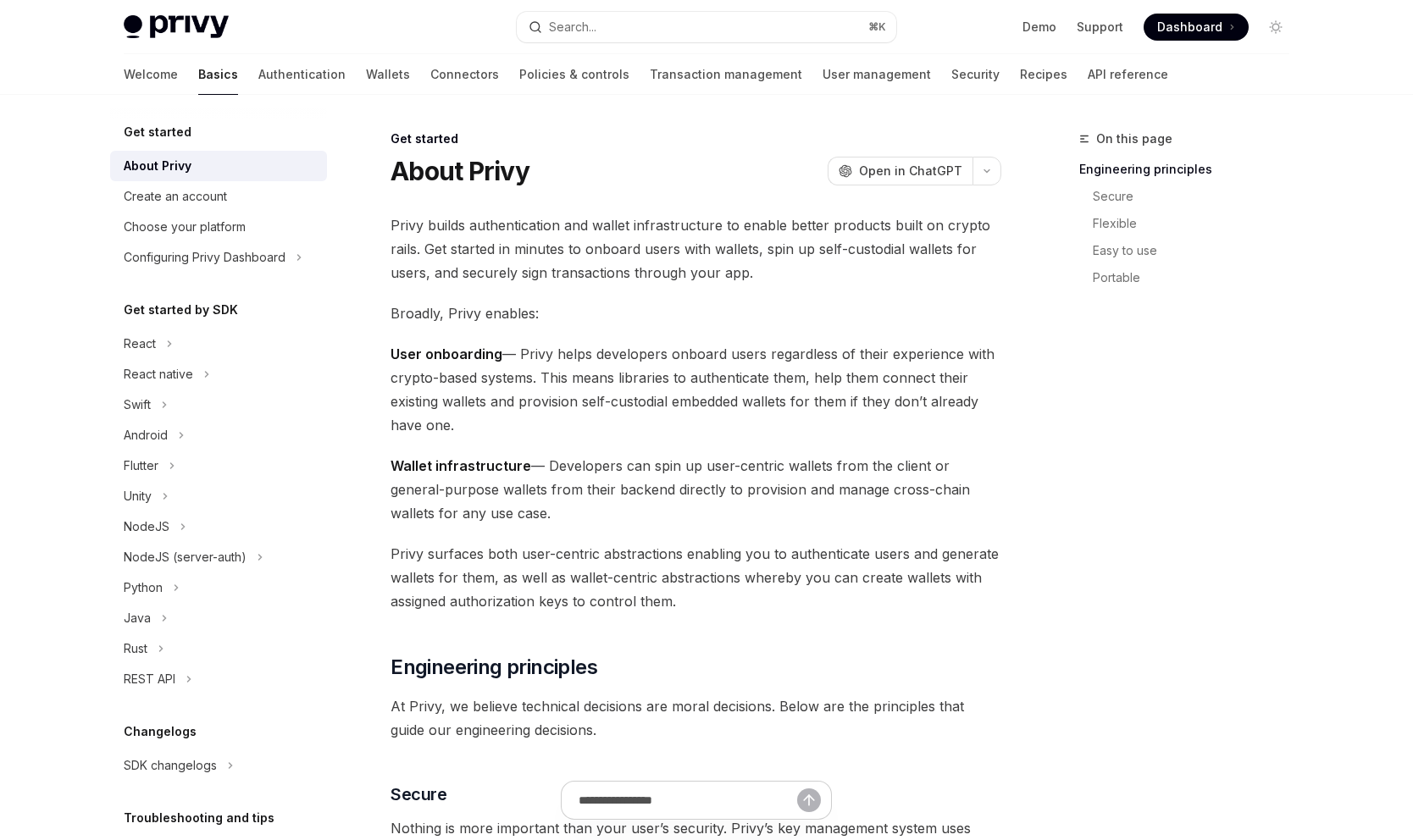
click at [211, 24] on img at bounding box center [176, 27] width 105 height 24
type textarea "*"
